Goal: Transaction & Acquisition: Subscribe to service/newsletter

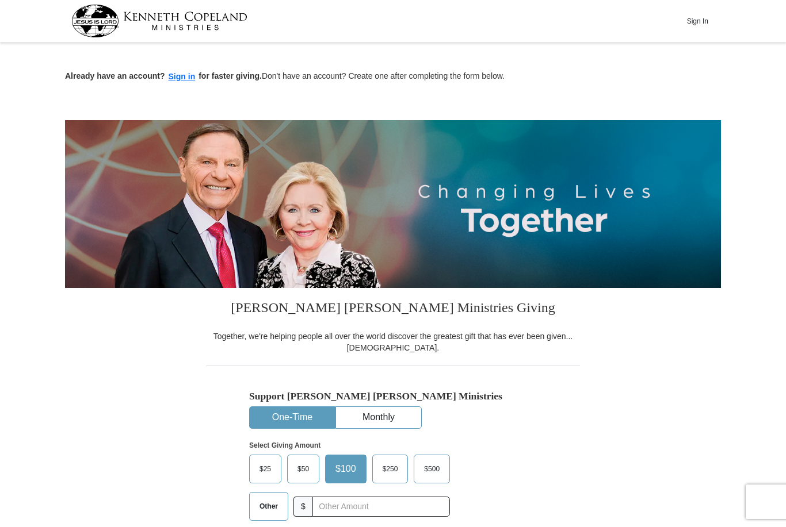
click at [183, 81] on button "Sign in" at bounding box center [182, 76] width 34 height 13
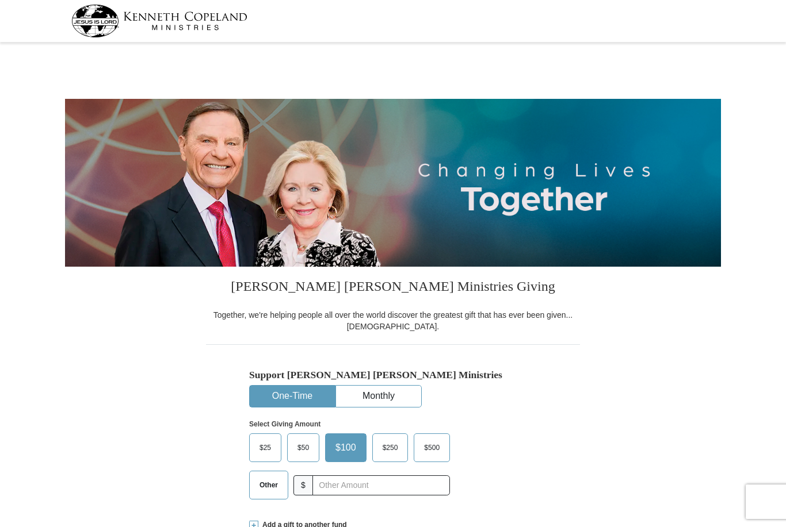
select select "CA"
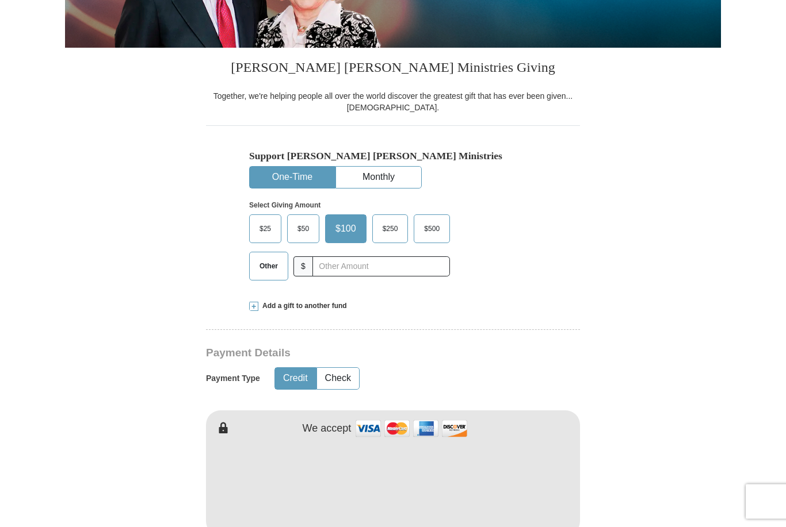
scroll to position [219, 0]
click at [402, 181] on button "Monthly" at bounding box center [378, 177] width 85 height 21
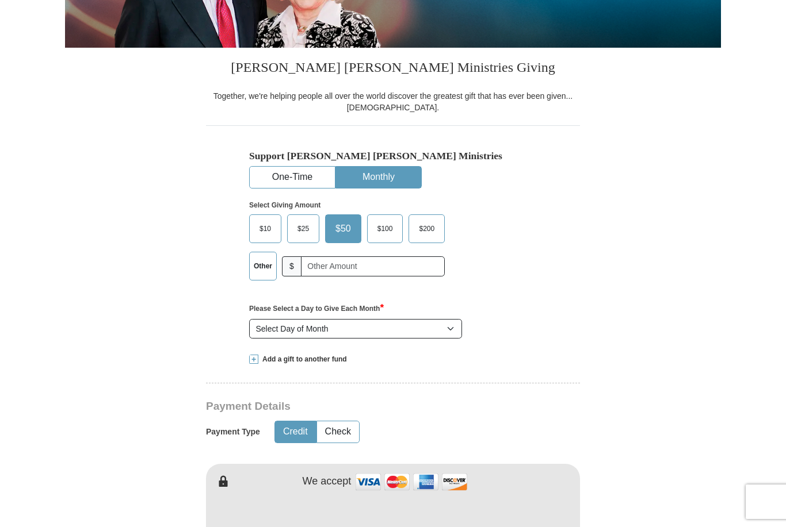
click at [311, 226] on span "$25" at bounding box center [303, 228] width 23 height 17
click at [0, 0] on input "$25" at bounding box center [0, 0] width 0 height 0
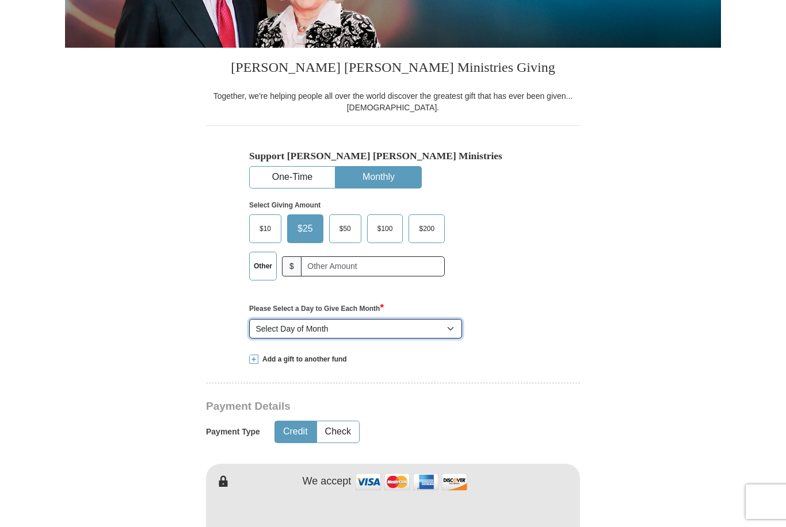
click at [454, 332] on select "Select Day of Month 1 2 3 4 5 6 7 8 9 10 11 12 13 14 15 16 17 18 19 20 21 22 23…" at bounding box center [355, 329] width 213 height 20
select select "15"
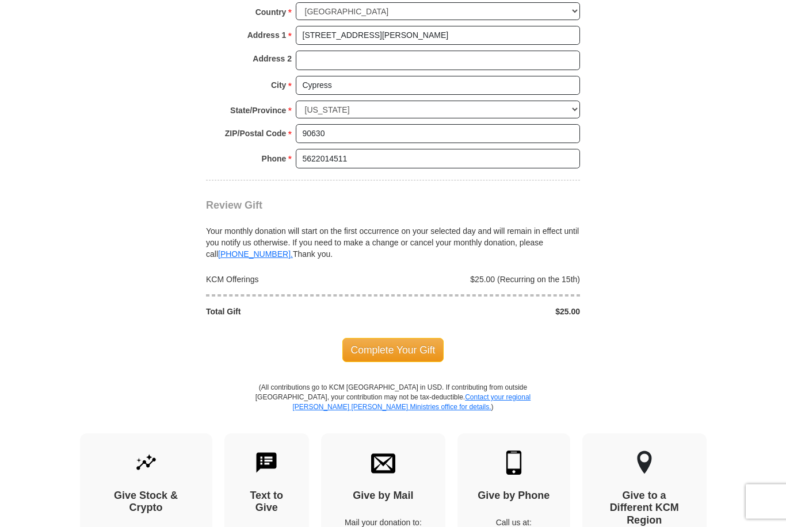
scroll to position [963, 0]
click at [425, 340] on span "Complete Your Gift" at bounding box center [393, 350] width 102 height 24
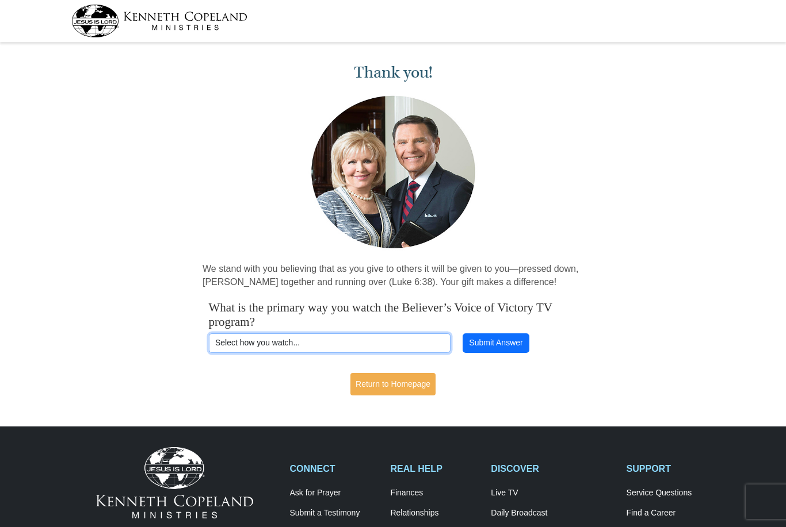
click at [407, 342] on select "Select how you watch... Daystar Morning Daystar Evening [DOMAIN_NAME] [DOMAIN_N…" at bounding box center [330, 344] width 242 height 20
select select "VICTORYCOM"
click at [522, 346] on button "Submit Answer" at bounding box center [495, 344] width 67 height 20
